Goal: Navigation & Orientation: Understand site structure

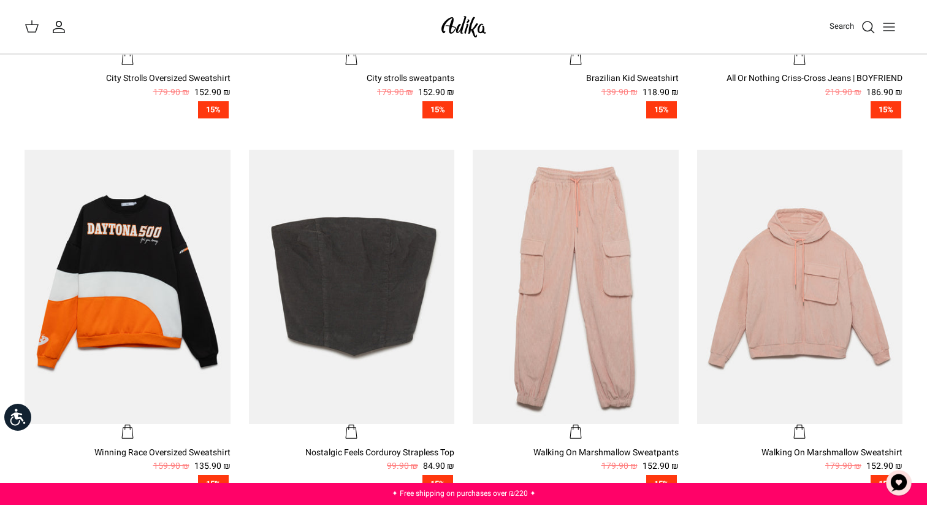
scroll to position [691, 0]
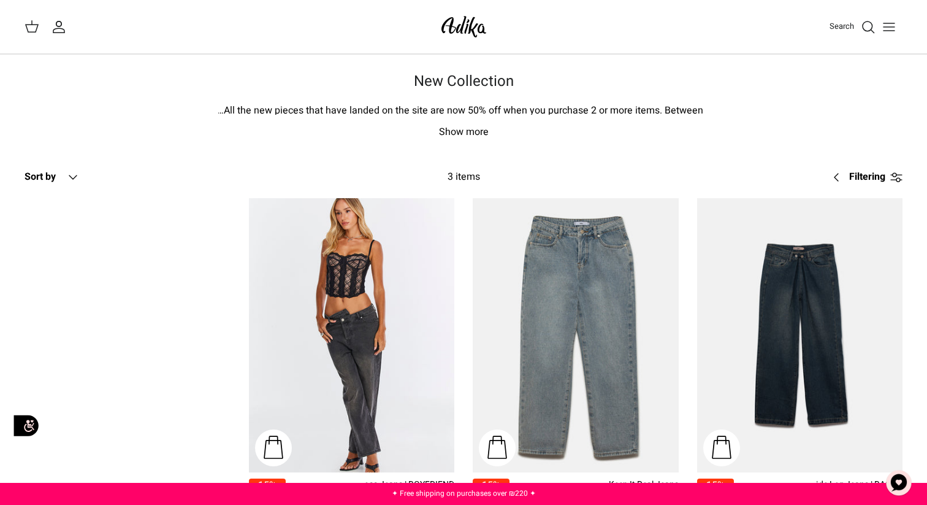
click at [463, 29] on img at bounding box center [464, 26] width 52 height 29
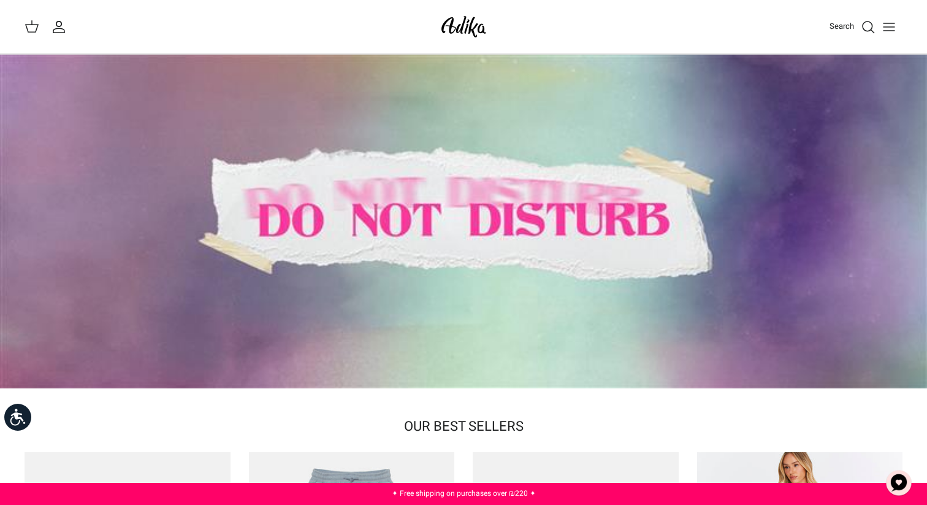
click at [887, 29] on icon "Toggle menu" at bounding box center [889, 27] width 15 height 15
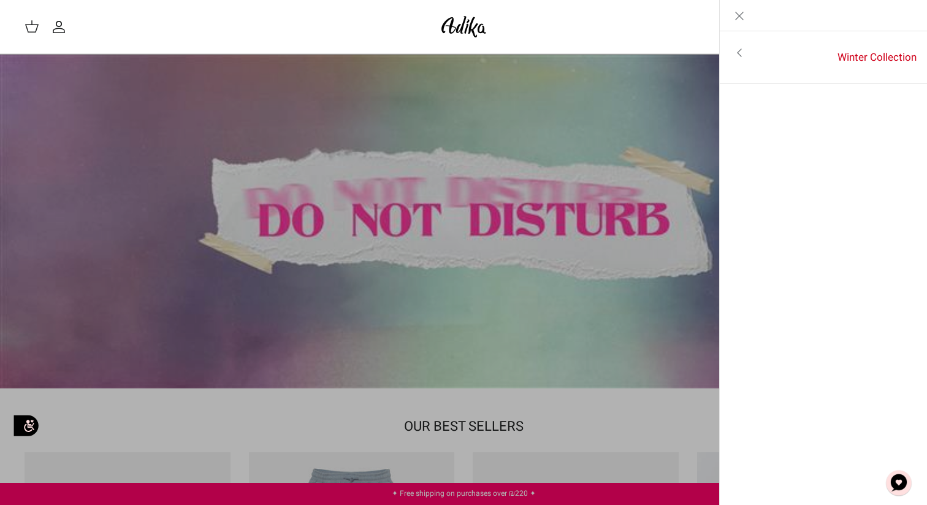
click at [742, 53] on icon "Toggle menu" at bounding box center [739, 52] width 15 height 15
click at [660, 138] on link "Toggle menu" at bounding box center [463, 252] width 927 height 505
